Goal: Navigation & Orientation: Find specific page/section

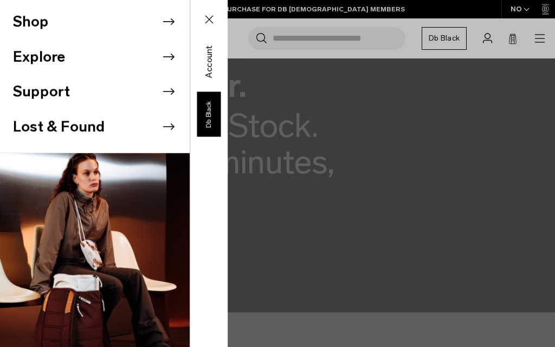
click at [70, 54] on li "Explore" at bounding box center [101, 57] width 177 height 35
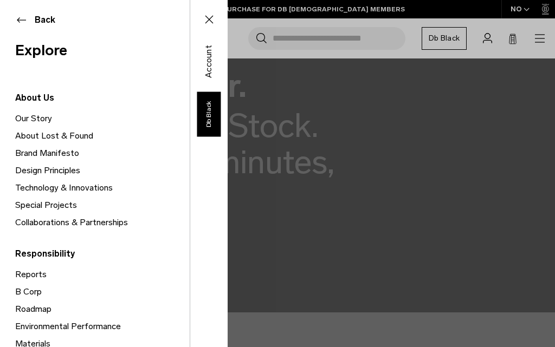
click at [42, 119] on link "Our Story" at bounding box center [102, 118] width 174 height 17
